Goal: Go to known website: Go to known website

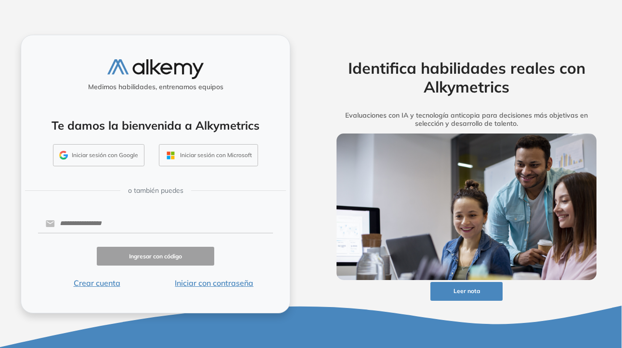
click at [83, 152] on button "Iniciar sesión con Google" at bounding box center [98, 155] width 91 height 22
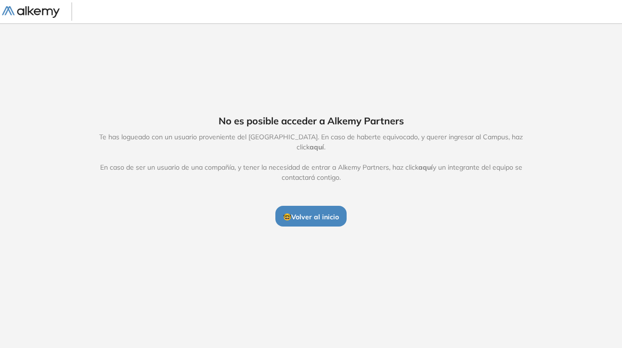
click at [529, 143] on span "Te has logueado con un usuario proveniente del [GEOGRAPHIC_DATA]. En caso de ha…" at bounding box center [311, 157] width 444 height 51
click at [324, 143] on span "aquí" at bounding box center [317, 147] width 14 height 9
